Goal: Transaction & Acquisition: Purchase product/service

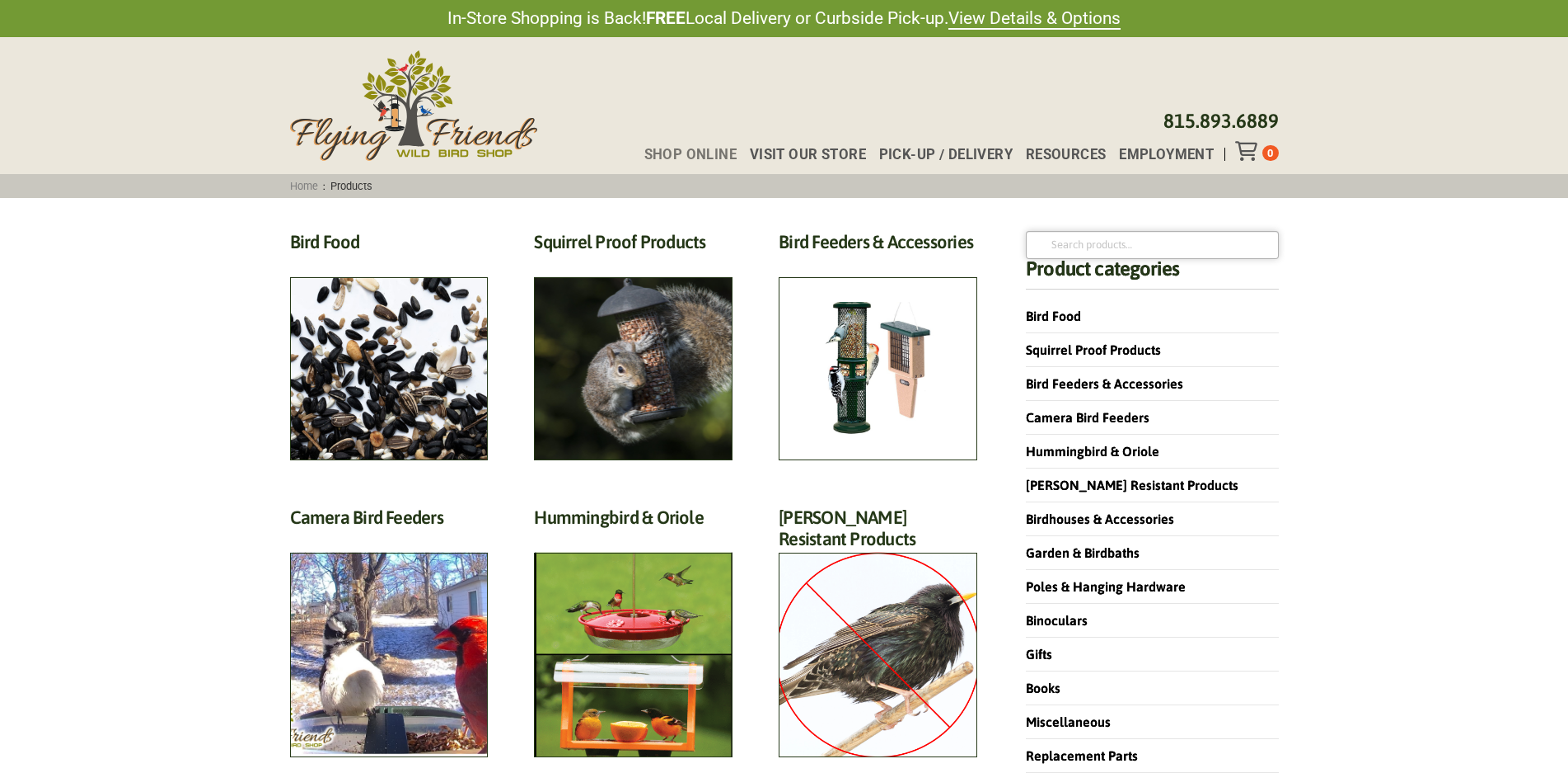
click at [1126, 240] on input "Search for:" at bounding box center [1152, 245] width 253 height 28
type input "lantern"
click button "Search" at bounding box center [0, 0] width 0 height 0
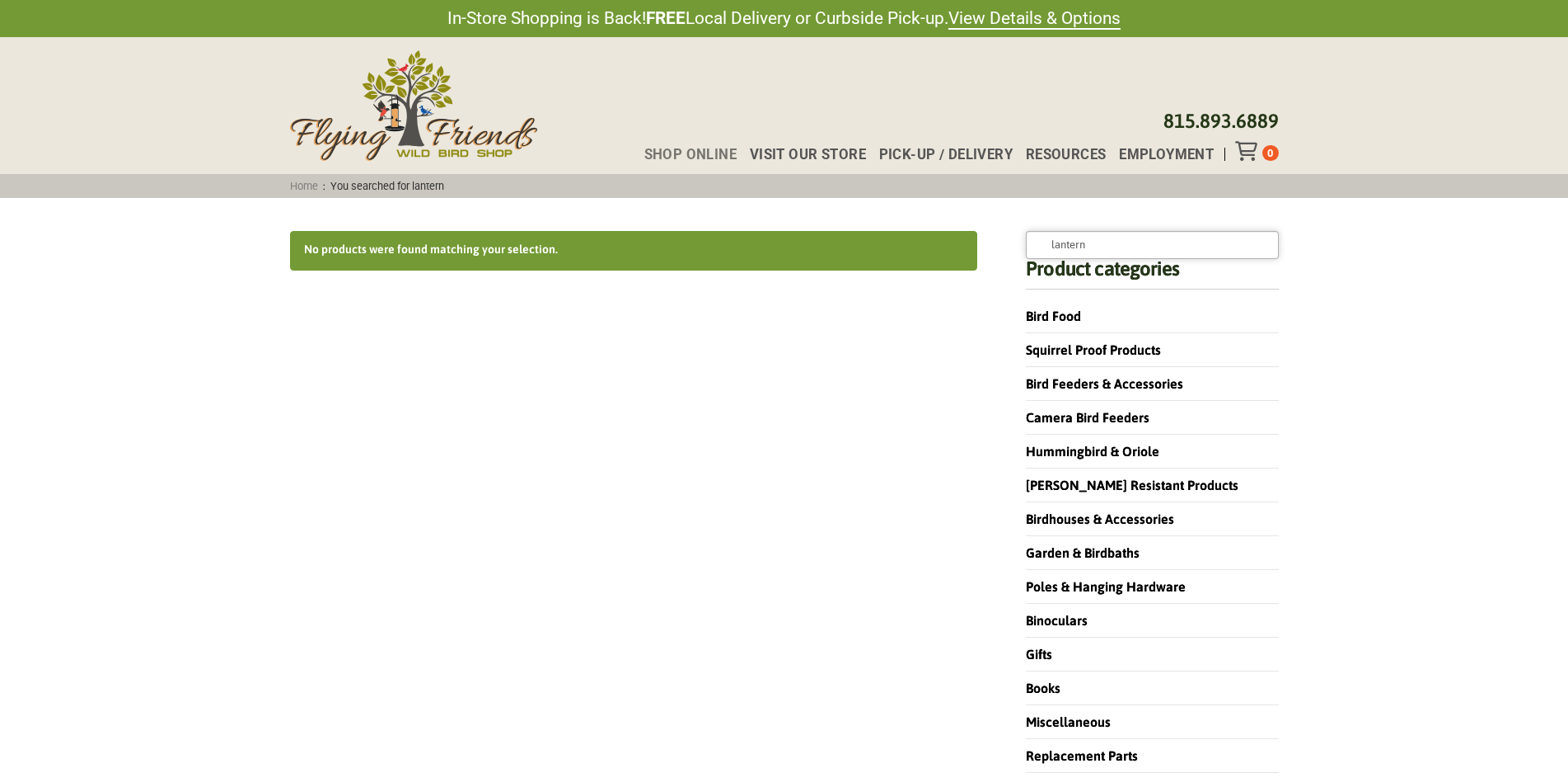
drag, startPoint x: 0, startPoint y: 0, endPoint x: 847, endPoint y: 319, distance: 905.1
click at [847, 319] on div "No products were found matching your selection. Search for: lantern Search Prod…" at bounding box center [784, 518] width 989 height 576
type input "cake"
click button "Search" at bounding box center [0, 0] width 0 height 0
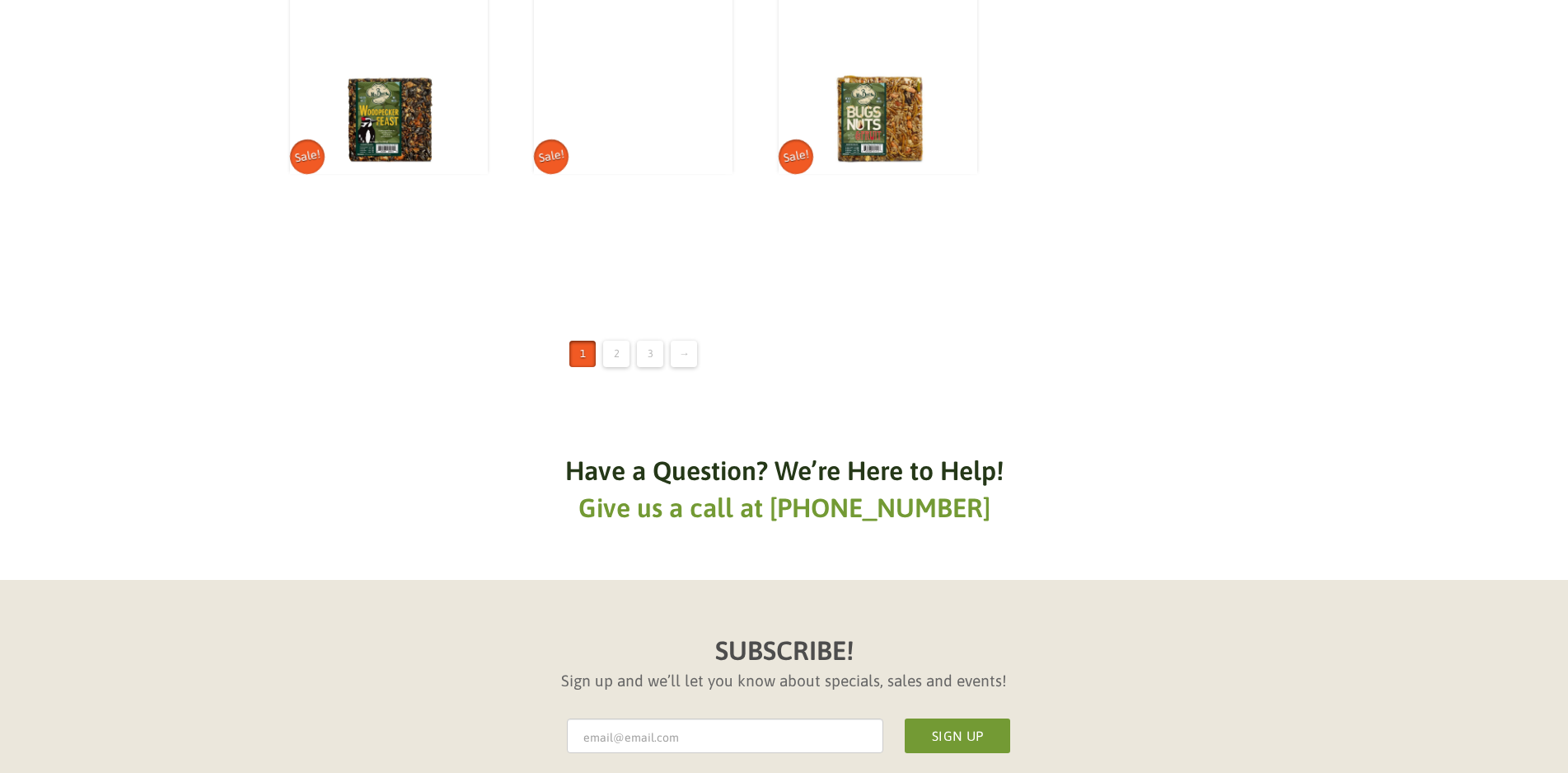
scroll to position [2144, 0]
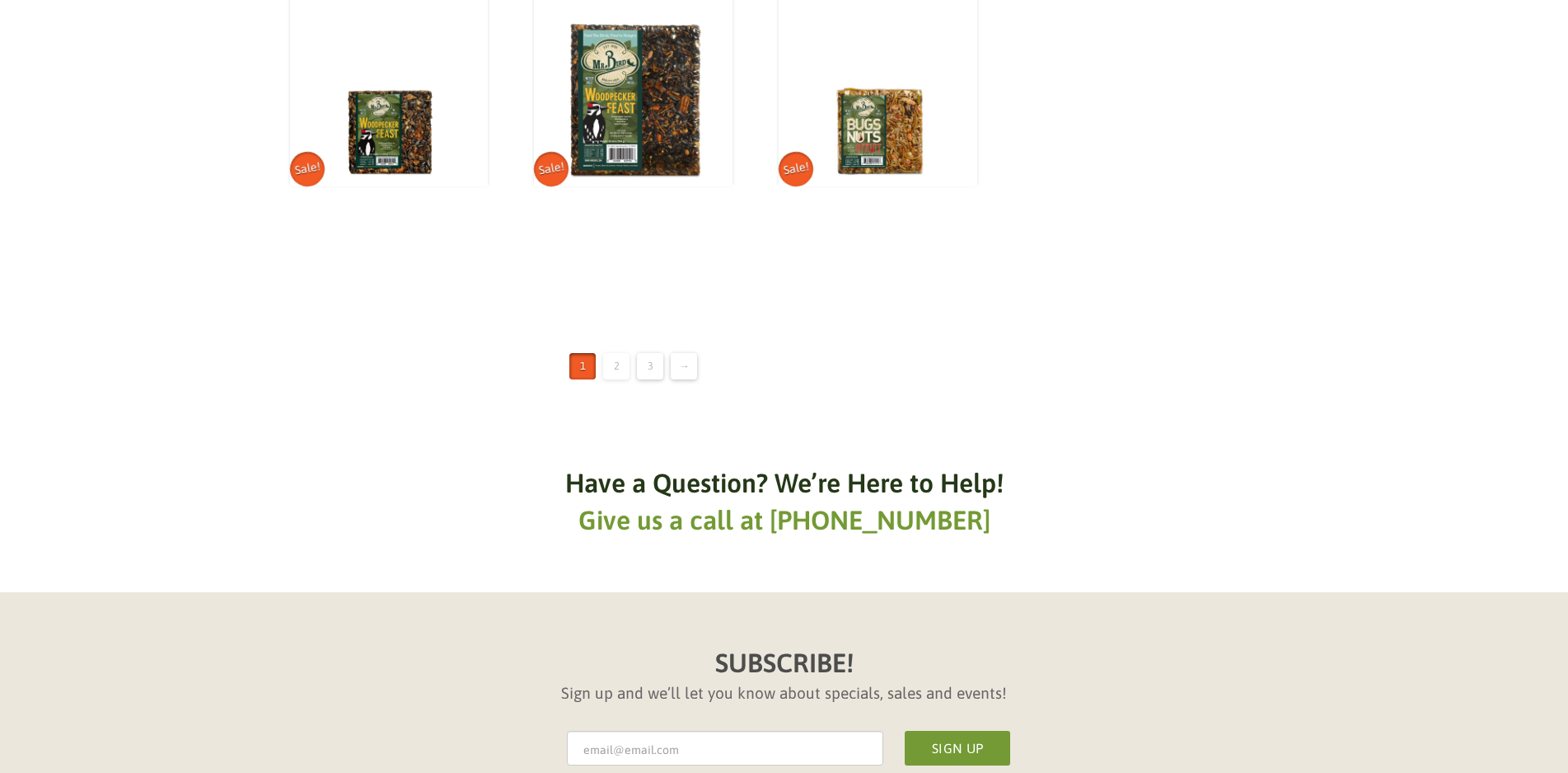
click at [605, 367] on link "2" at bounding box center [616, 366] width 27 height 27
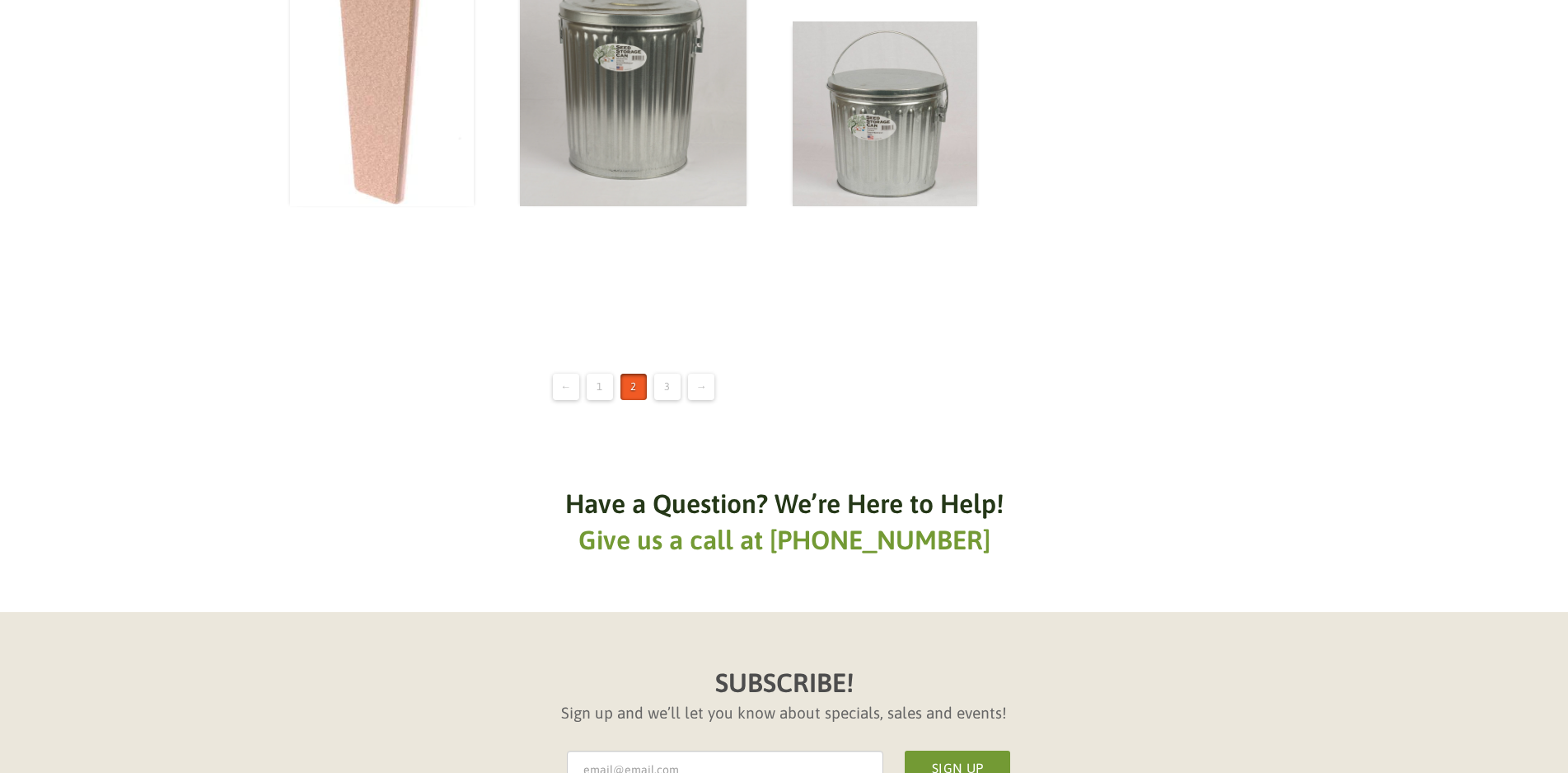
scroll to position [2886, 0]
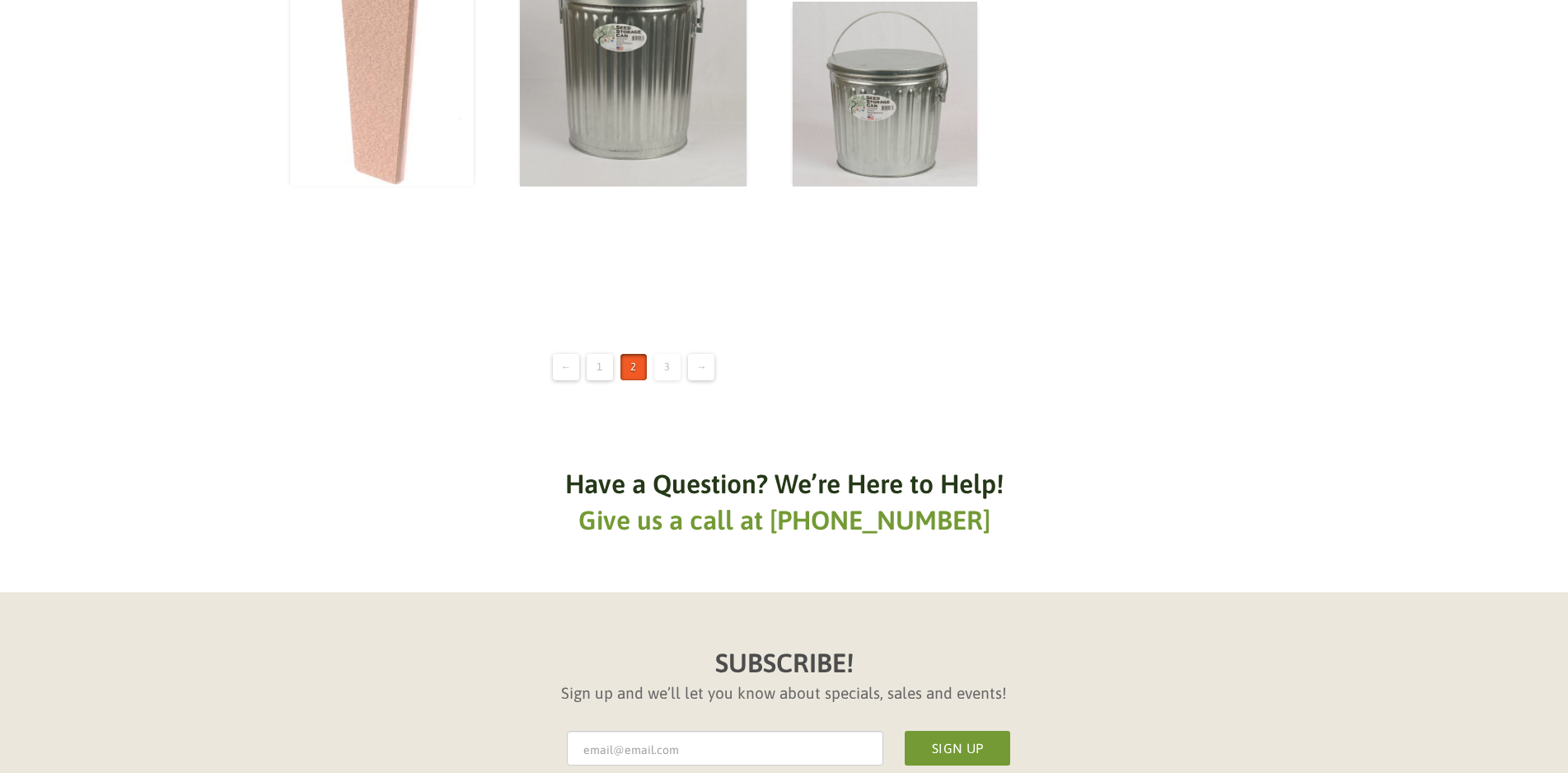
click at [659, 381] on link "3" at bounding box center [668, 367] width 27 height 27
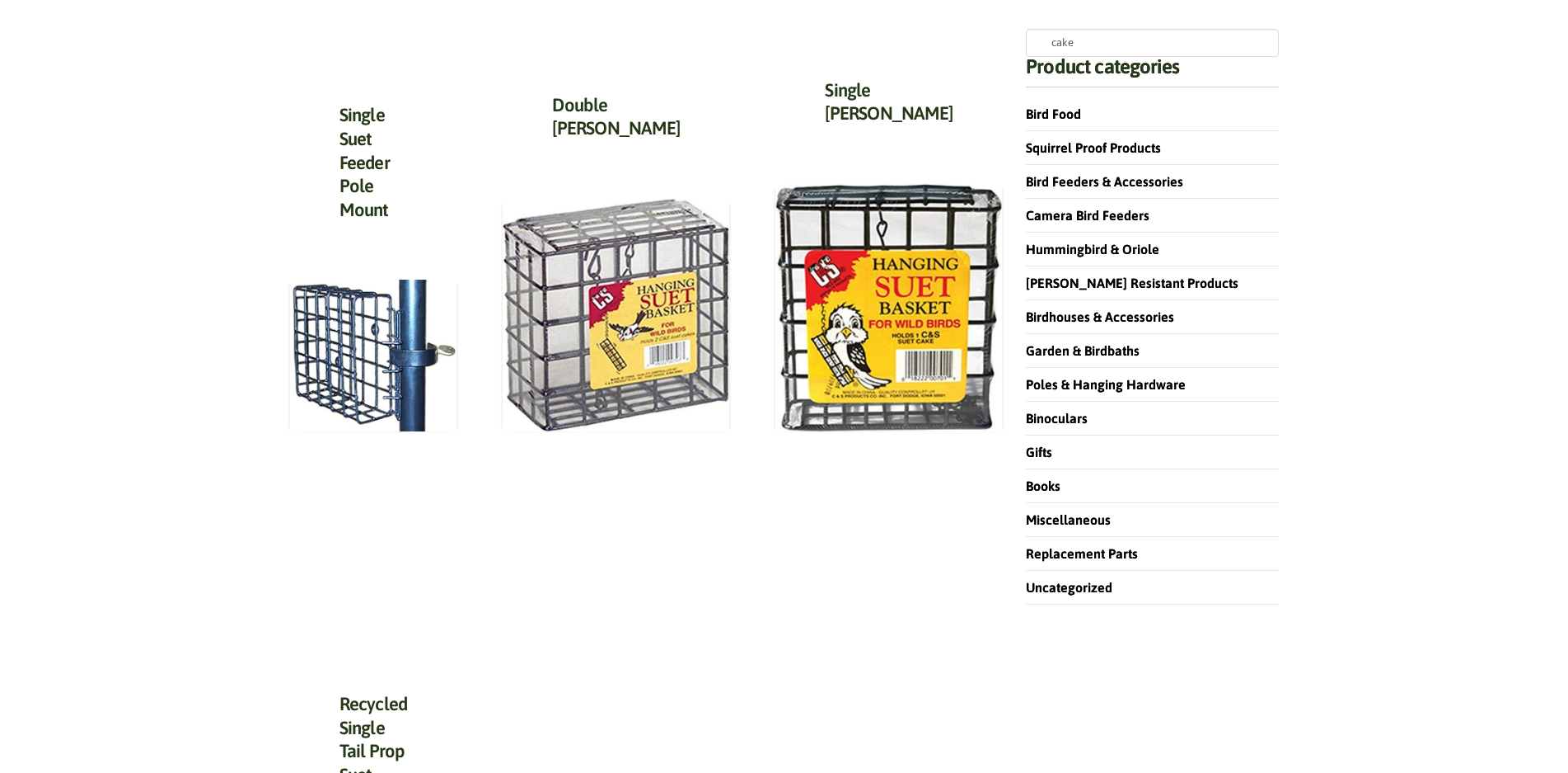
scroll to position [412, 0]
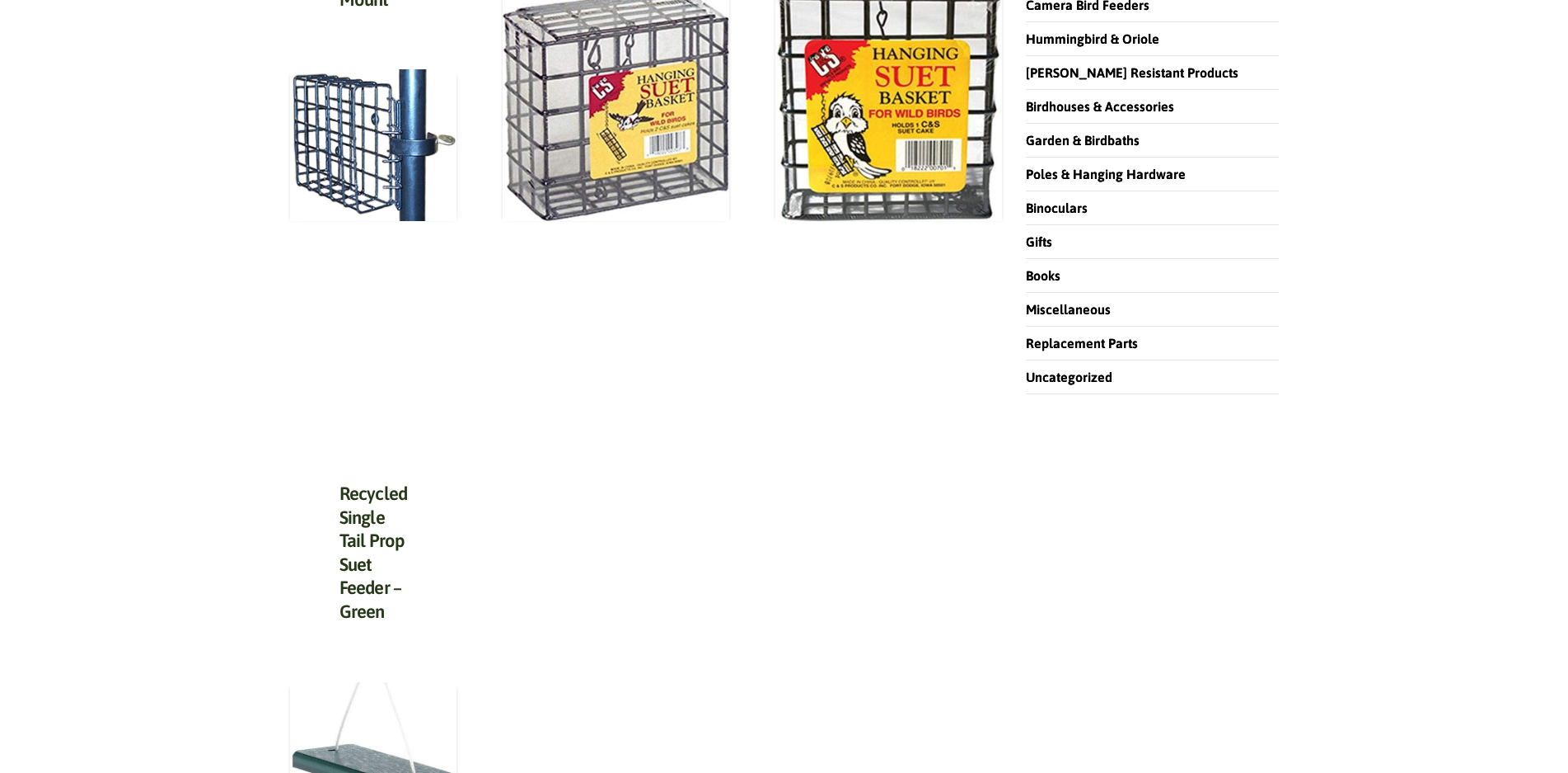
click at [409, 449] on div "Recycled Single Tail Prop Suet Feeder – Green $ 36.99 Add to cart" at bounding box center [373, 557] width 167 height 250
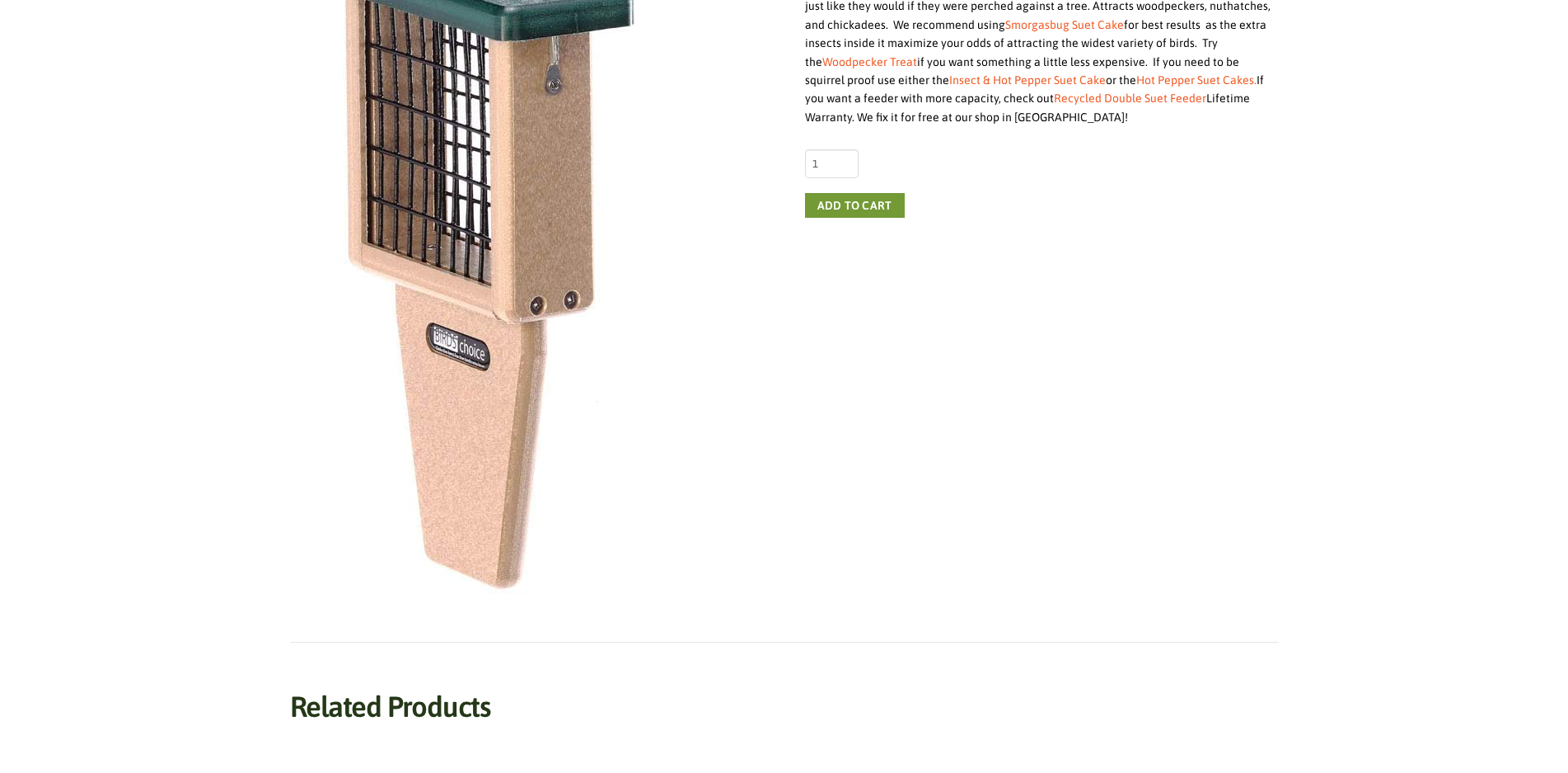
scroll to position [495, 0]
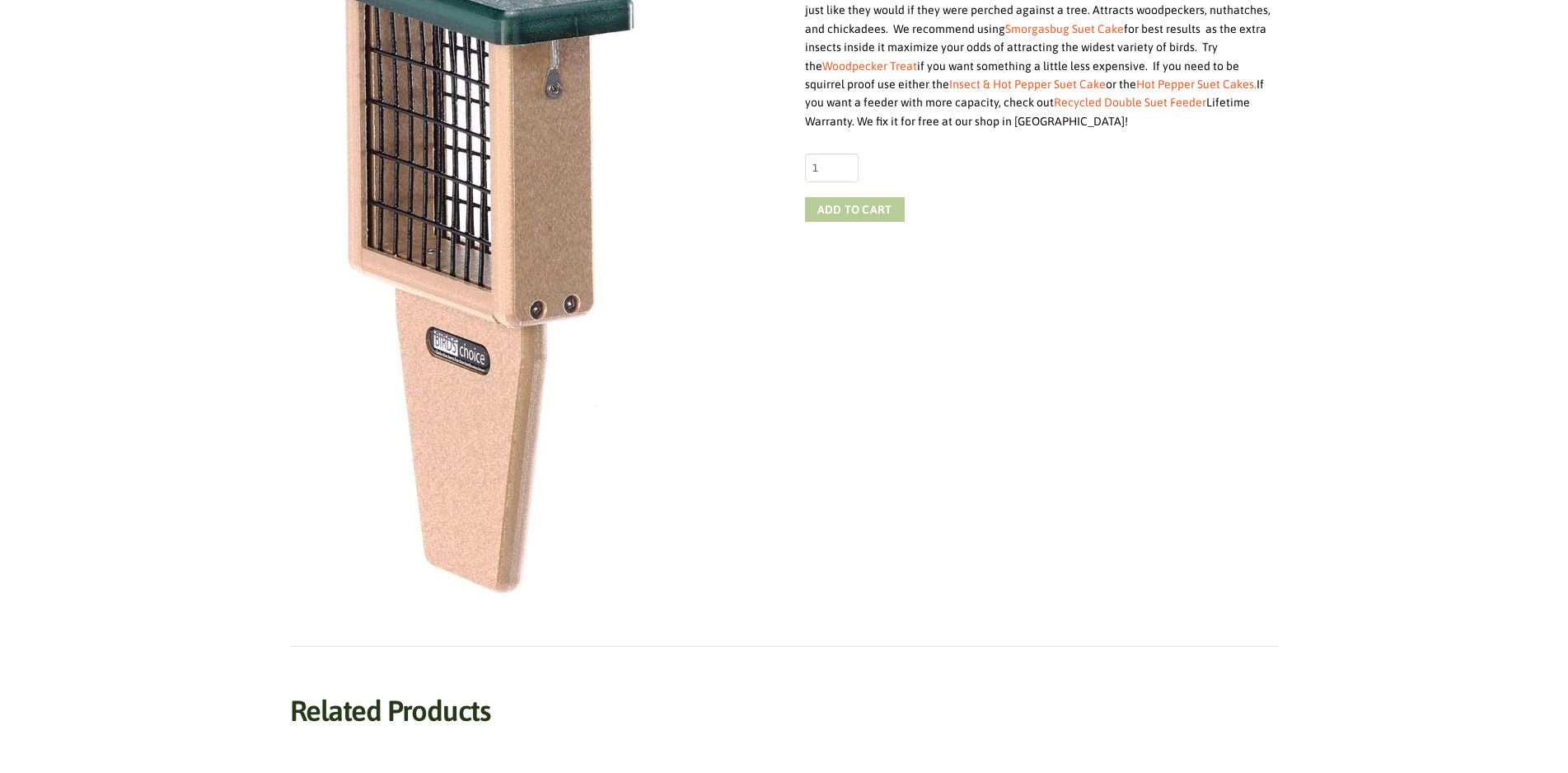
click at [889, 205] on button "Add to cart" at bounding box center [855, 209] width 100 height 25
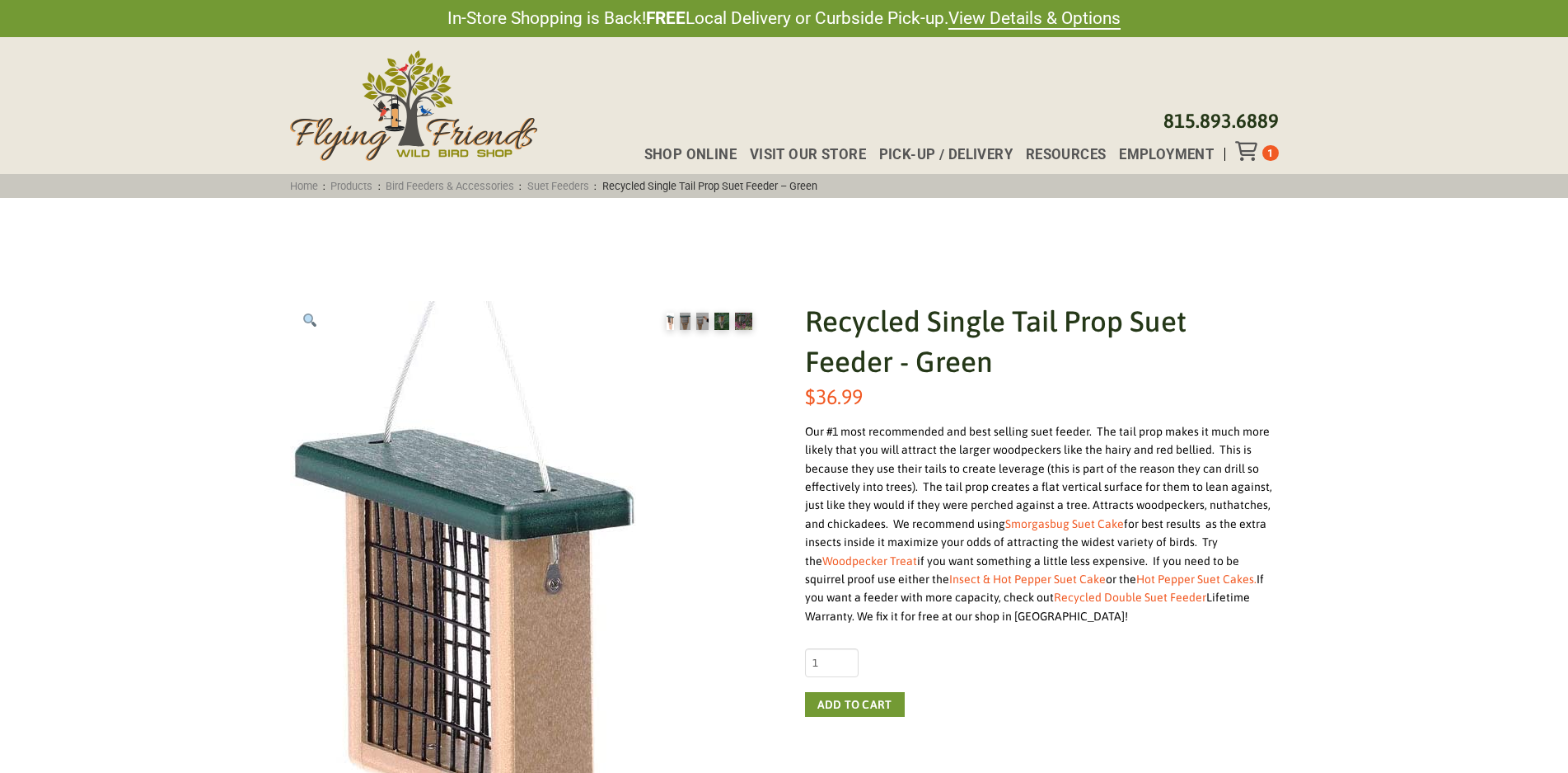
click at [1261, 155] on div "Toggle Off Canvas Content" at bounding box center [1248, 151] width 27 height 20
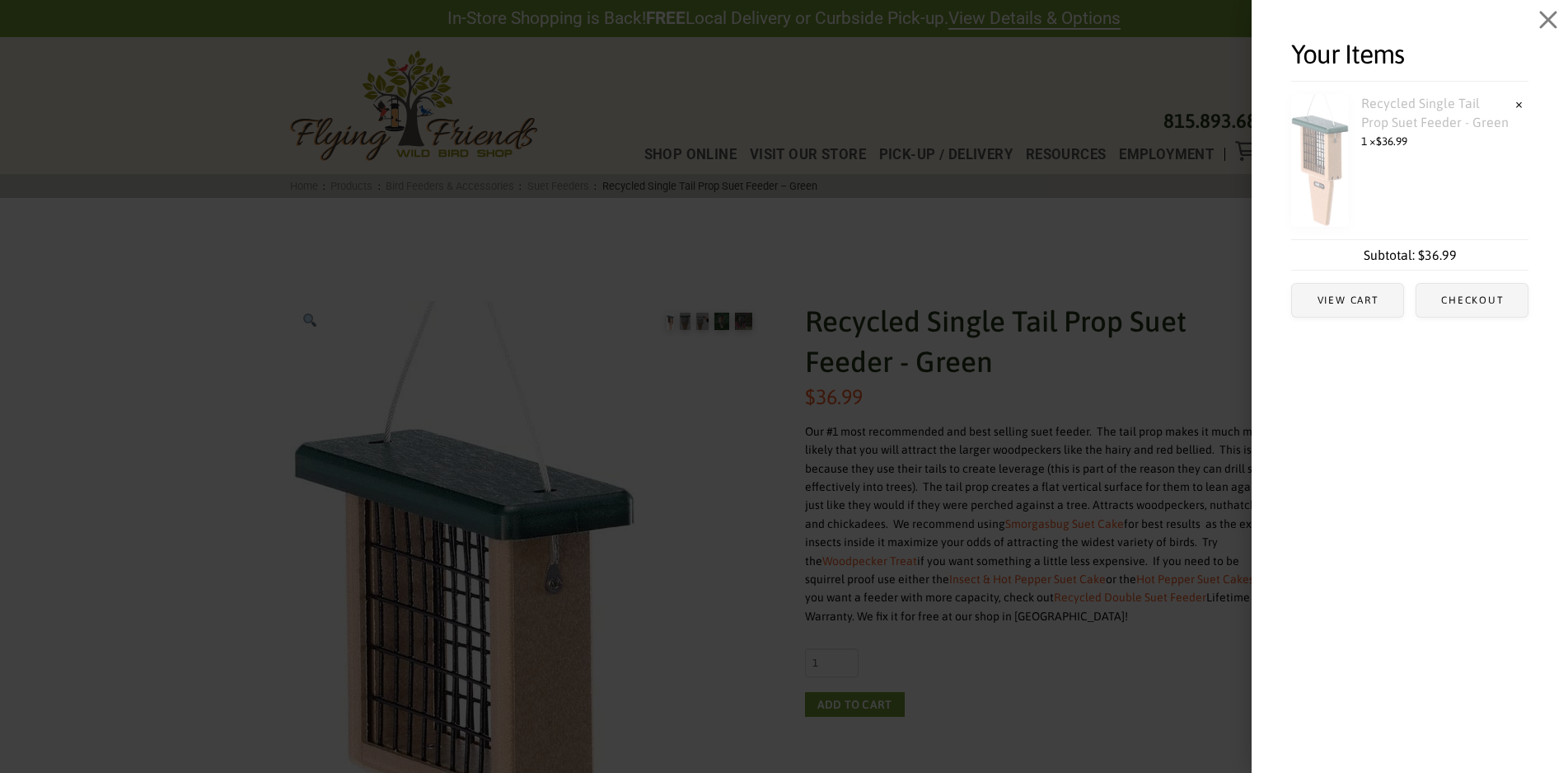
click at [1458, 103] on link "Recycled Single Tail Prop Suet Feeder - Green" at bounding box center [1404, 112] width 224 height 37
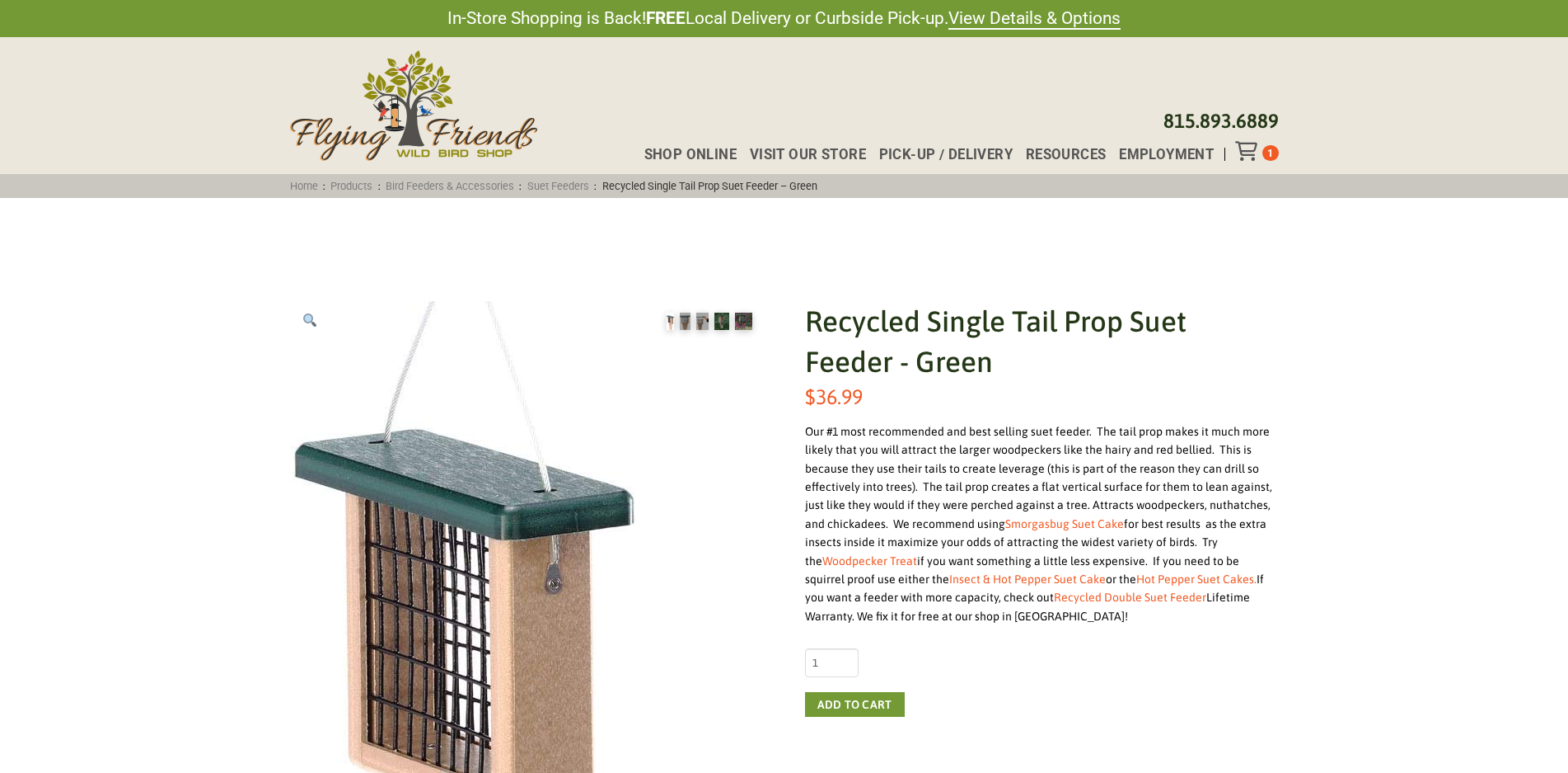
click at [1287, 143] on div "Shop Online Visit Our Store Pick-up / Delivery Resources Employment 1 815.893.6…" at bounding box center [784, 105] width 1568 height 137
click at [1260, 167] on div "Shop Online Visit Our Store Pick-up / Delivery Resources Employment 1 815.893.6…" at bounding box center [784, 105] width 1568 height 137
click at [1259, 155] on div "Toggle Off Canvas Content" at bounding box center [1248, 151] width 27 height 20
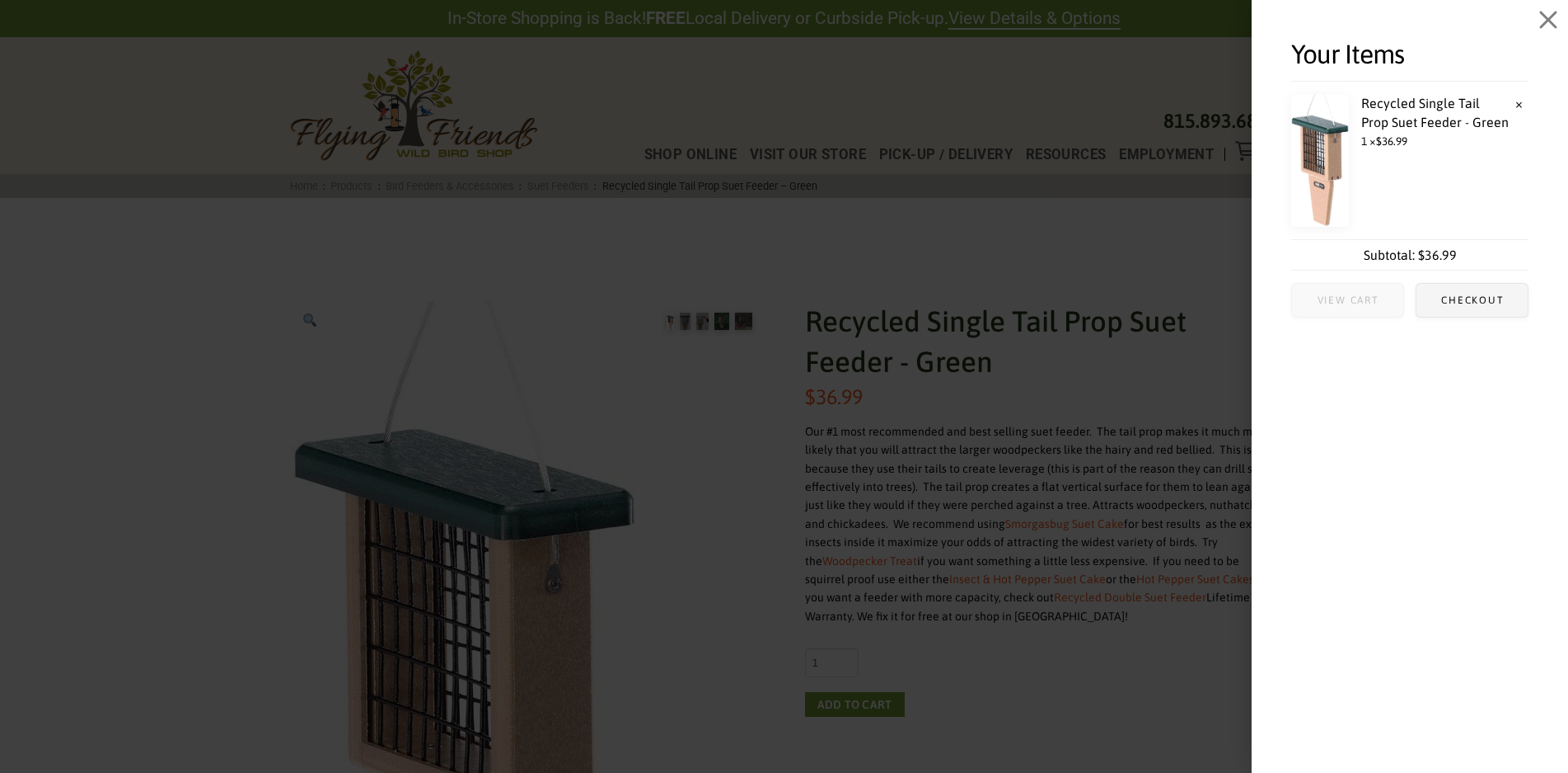
click at [1394, 303] on span "View cart" at bounding box center [1348, 299] width 111 height 33
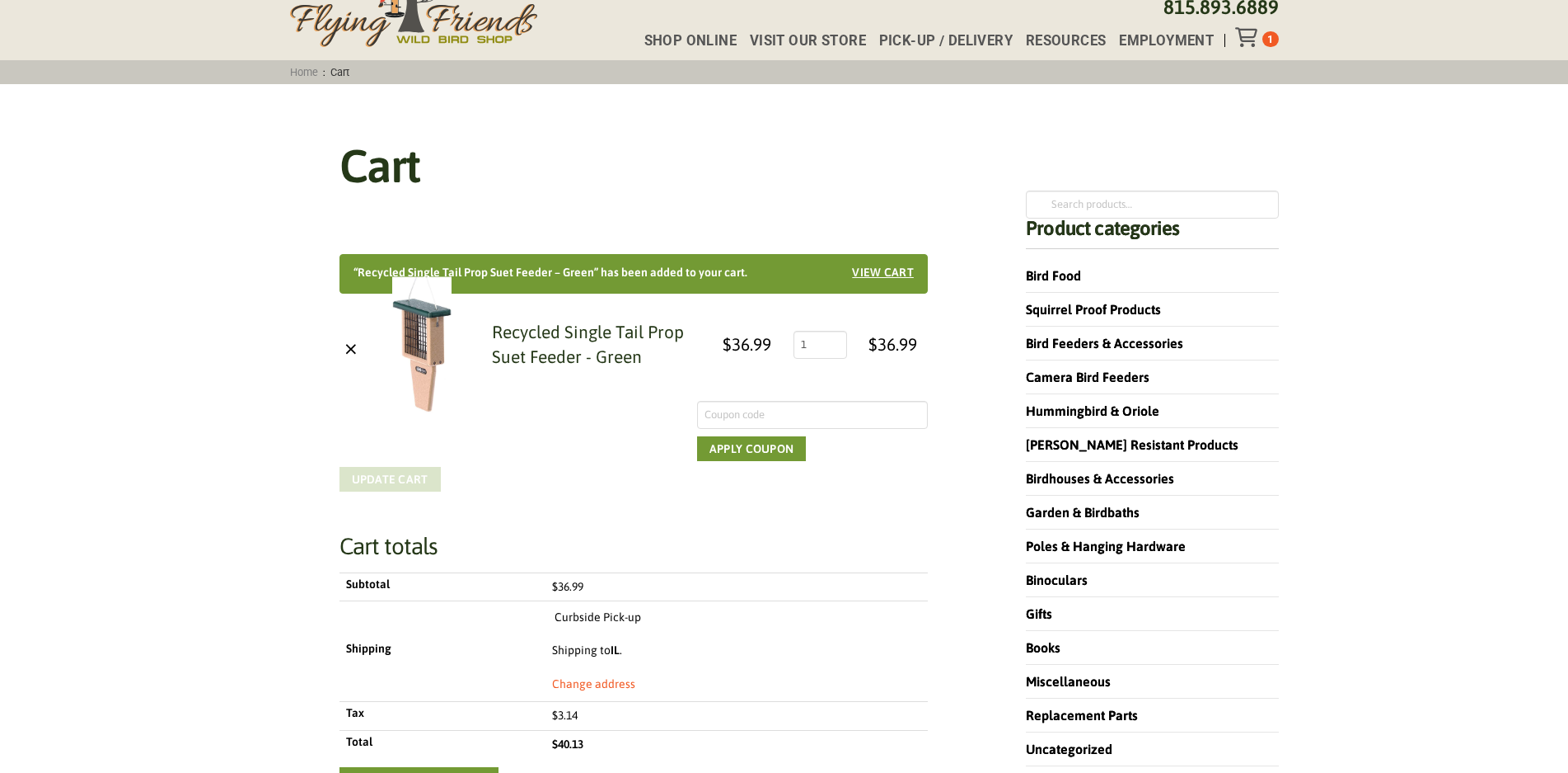
scroll to position [495, 0]
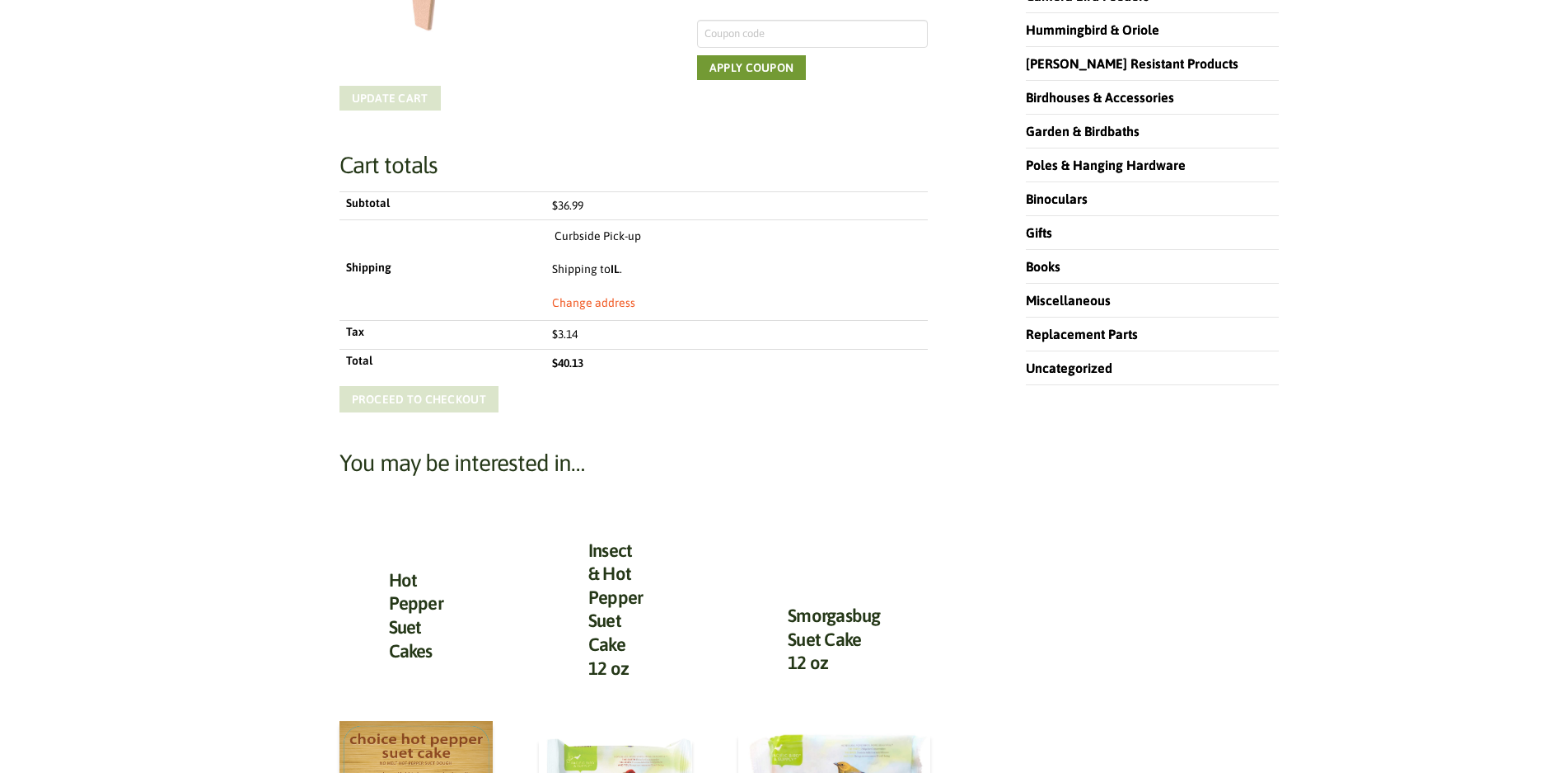
click at [437, 390] on link "Proceed to checkout" at bounding box center [419, 398] width 159 height 27
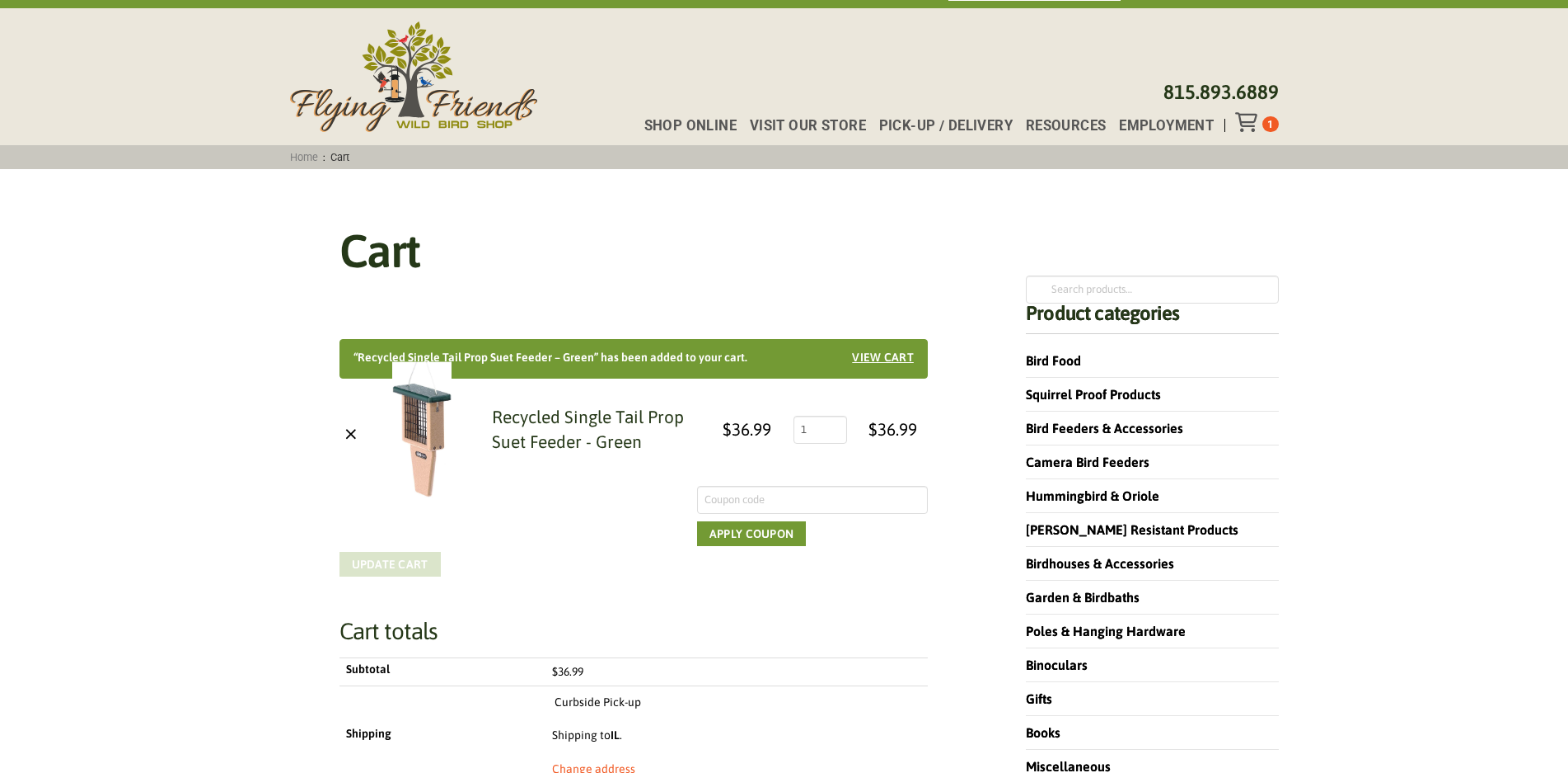
scroll to position [0, 0]
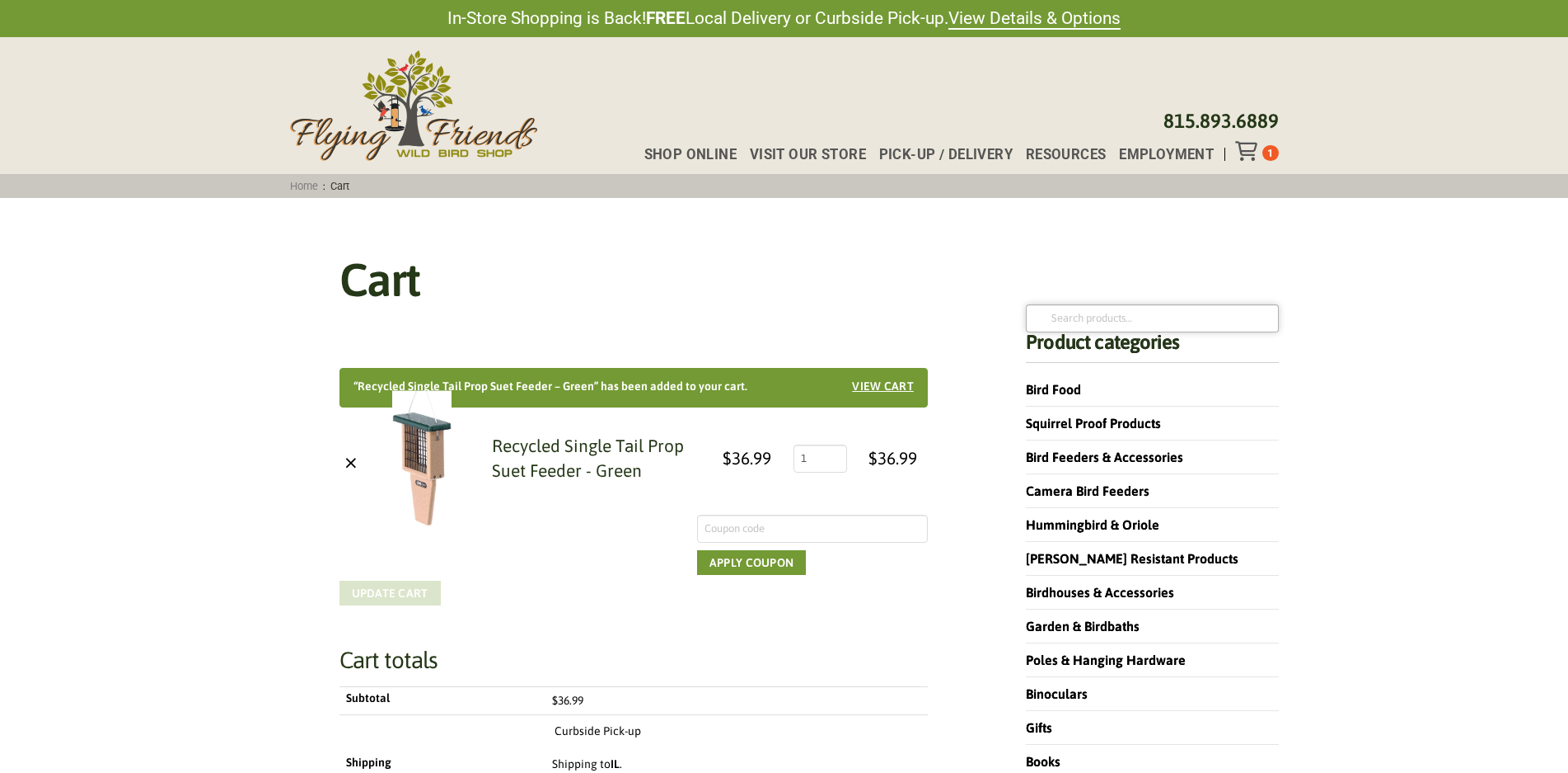
click at [1059, 331] on input "Search for:" at bounding box center [1152, 318] width 253 height 28
type input "lantern"
click button "Search" at bounding box center [0, 0] width 0 height 0
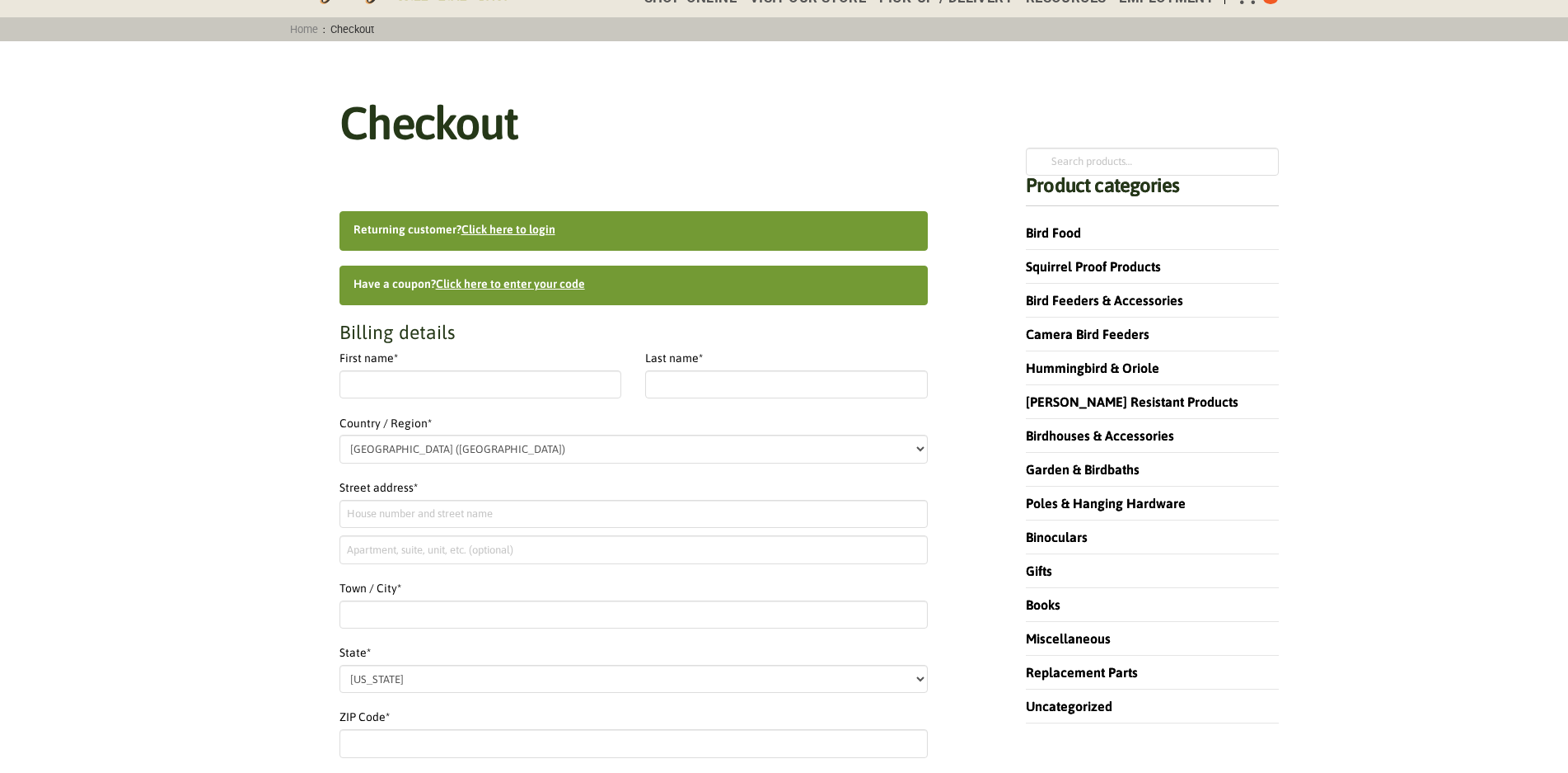
select select "IL"
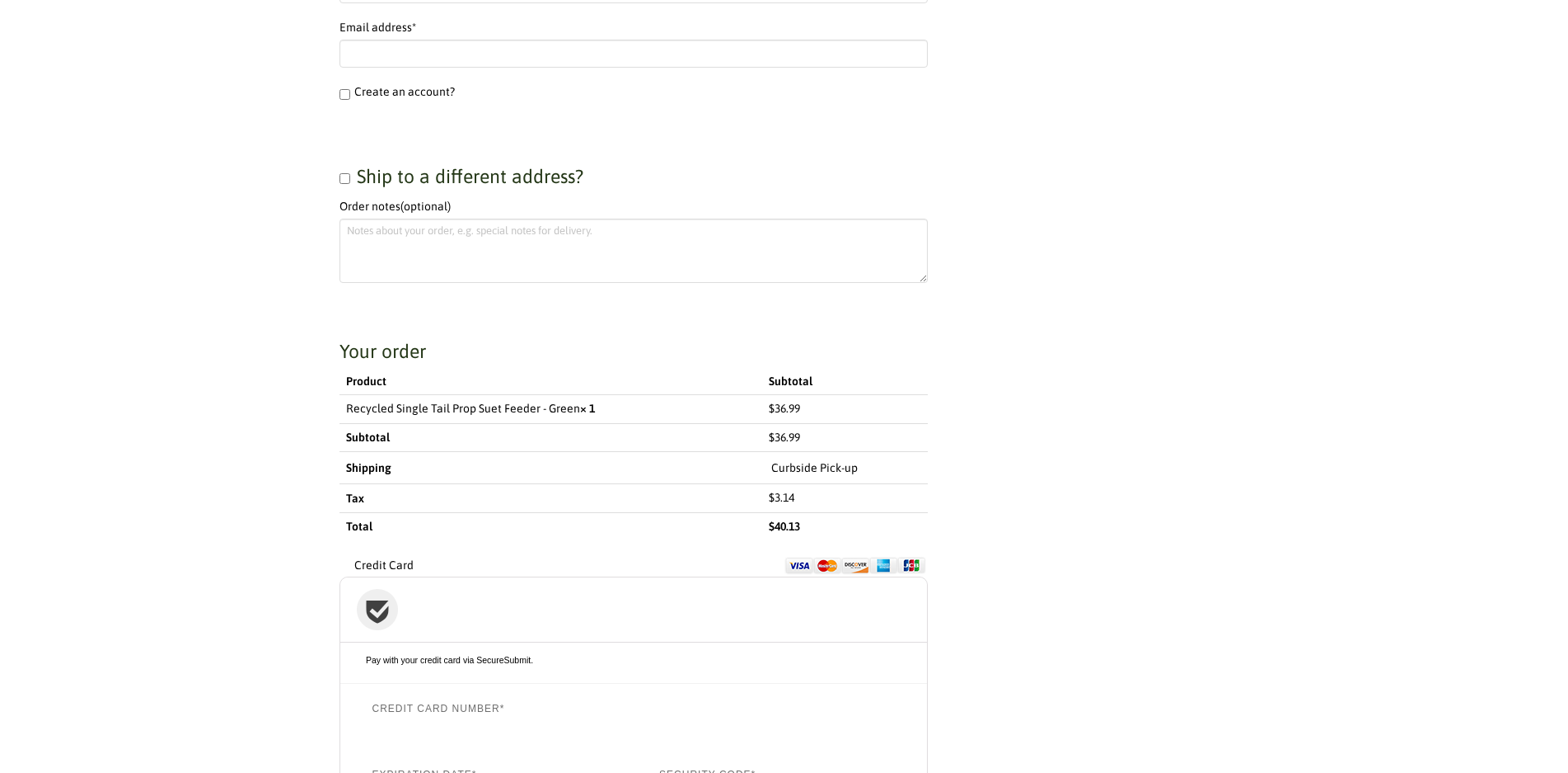
scroll to position [1155, 0]
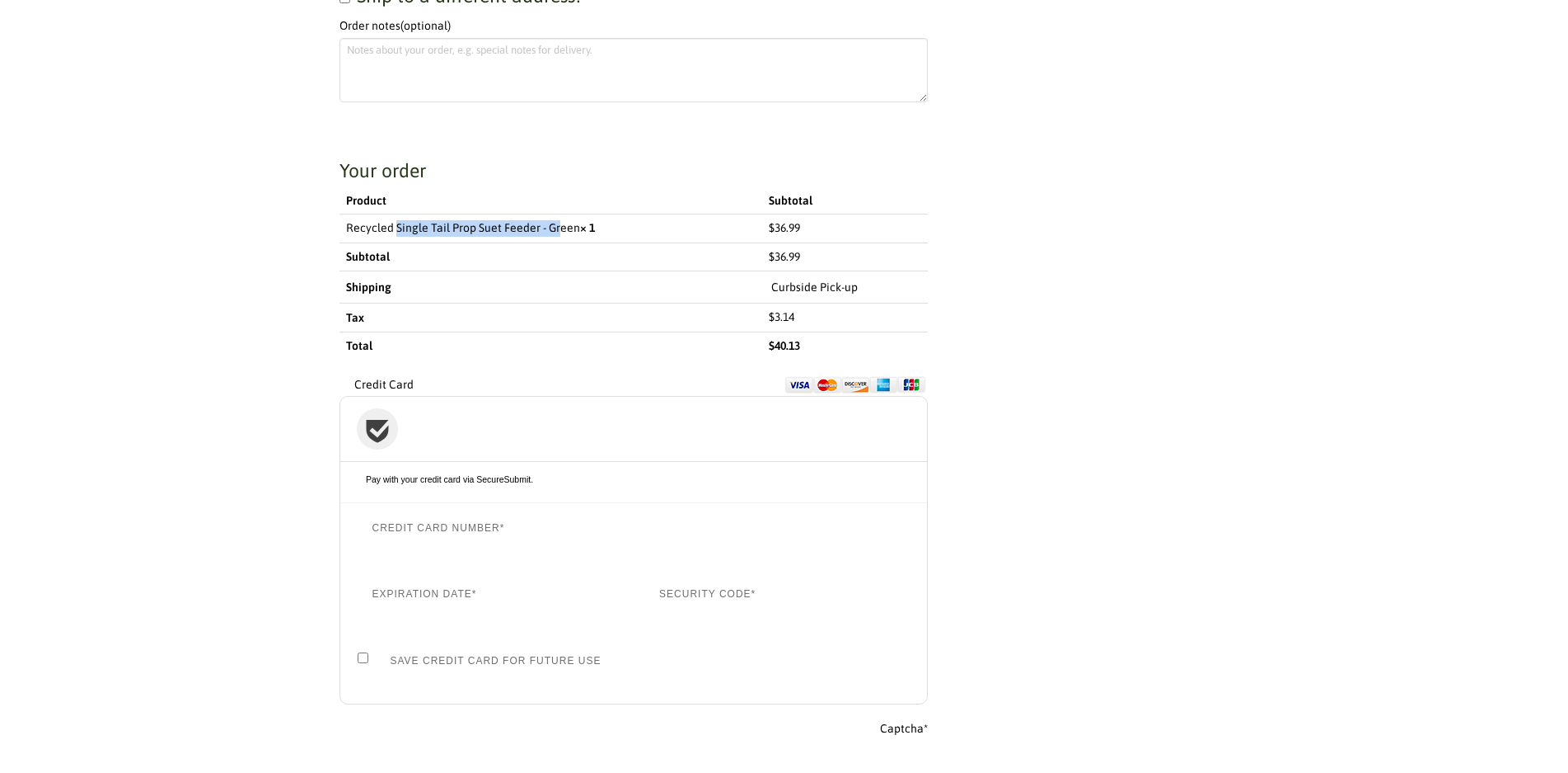
drag, startPoint x: 359, startPoint y: 221, endPoint x: 532, endPoint y: 228, distance: 173.1
click at [532, 228] on td "Recycled Single Tail Prop Suet Feeder - Green × 1" at bounding box center [551, 228] width 423 height 29
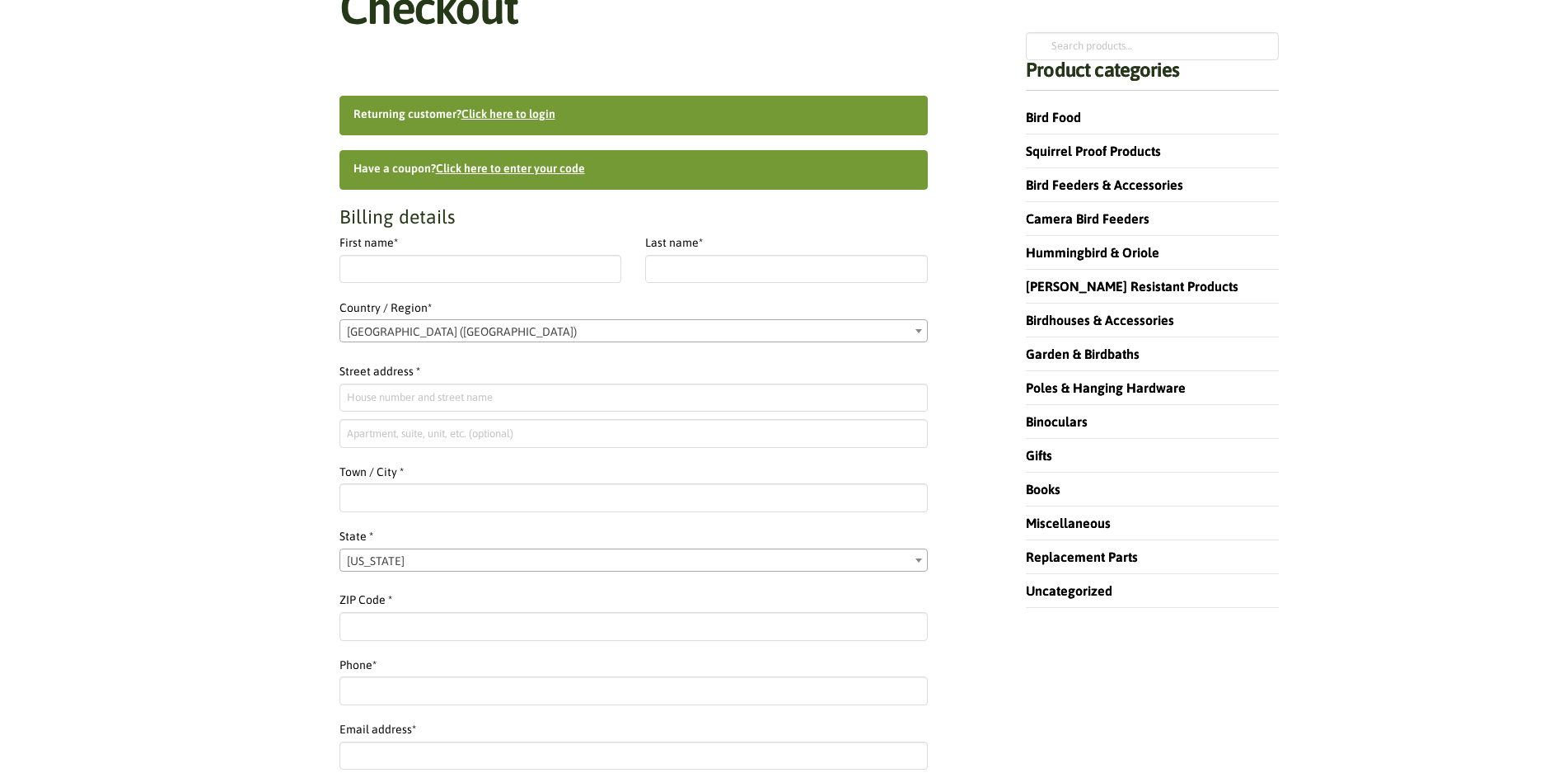
scroll to position [82, 0]
